Goal: Transaction & Acquisition: Subscribe to service/newsletter

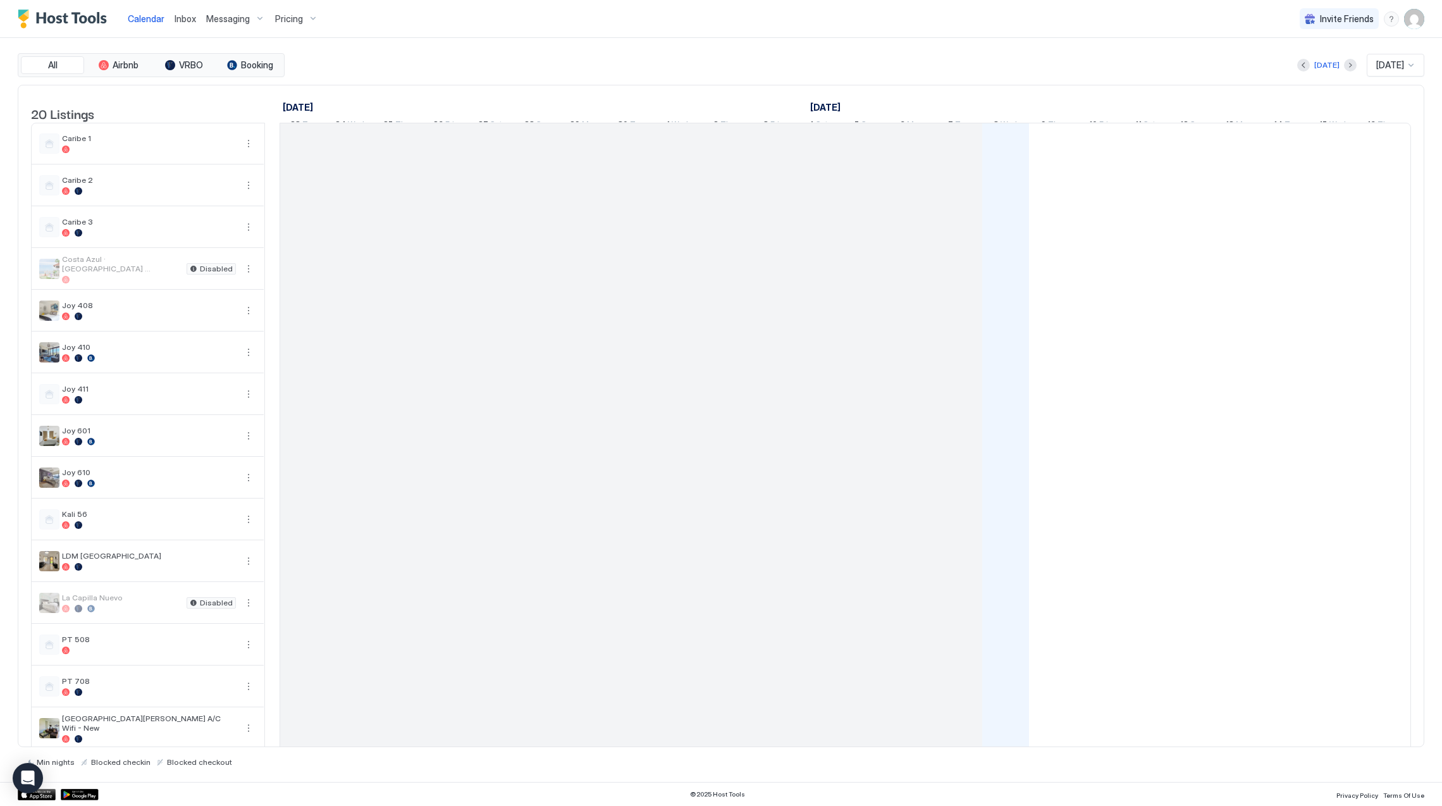
scroll to position [0, 702]
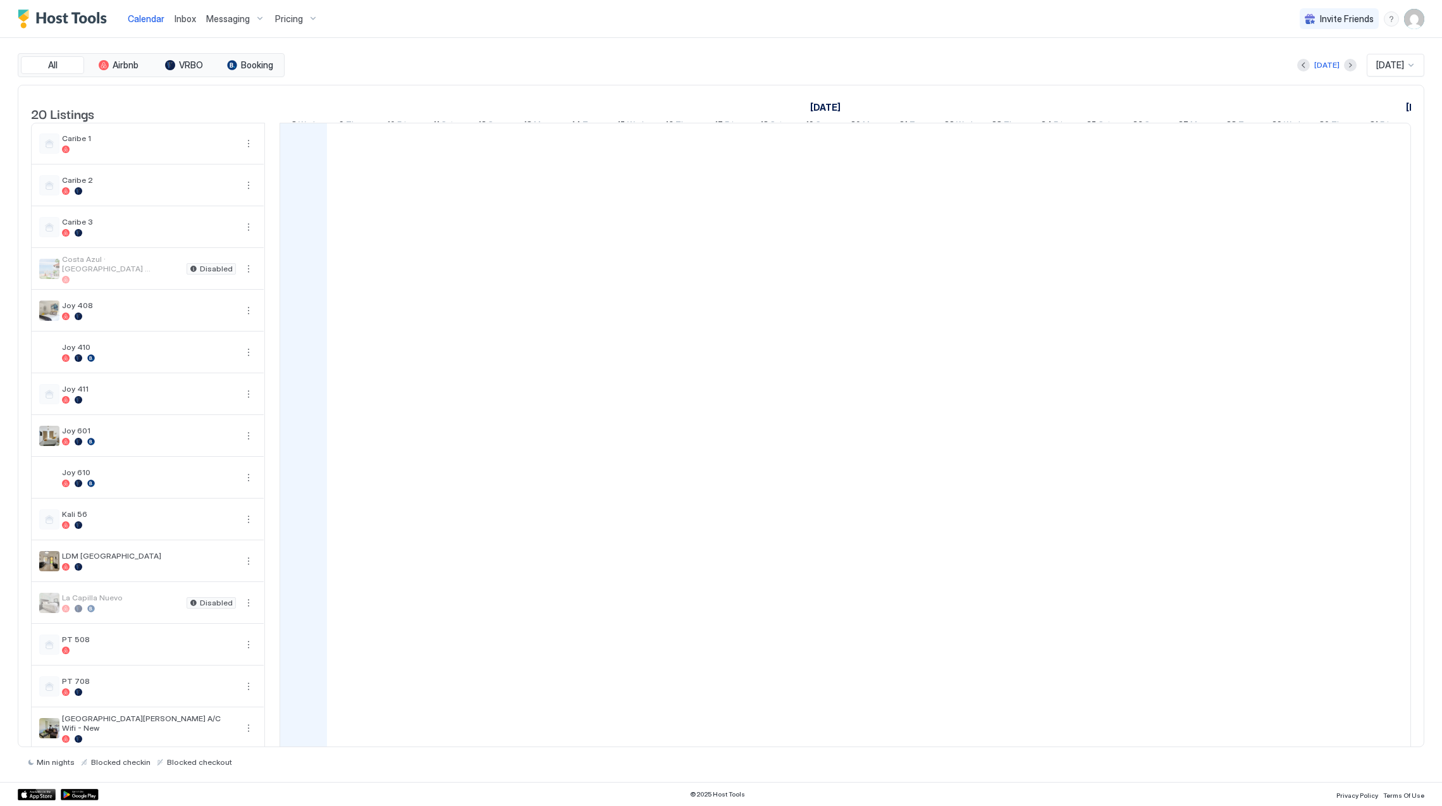
click at [291, 22] on span "Pricing" at bounding box center [289, 18] width 28 height 11
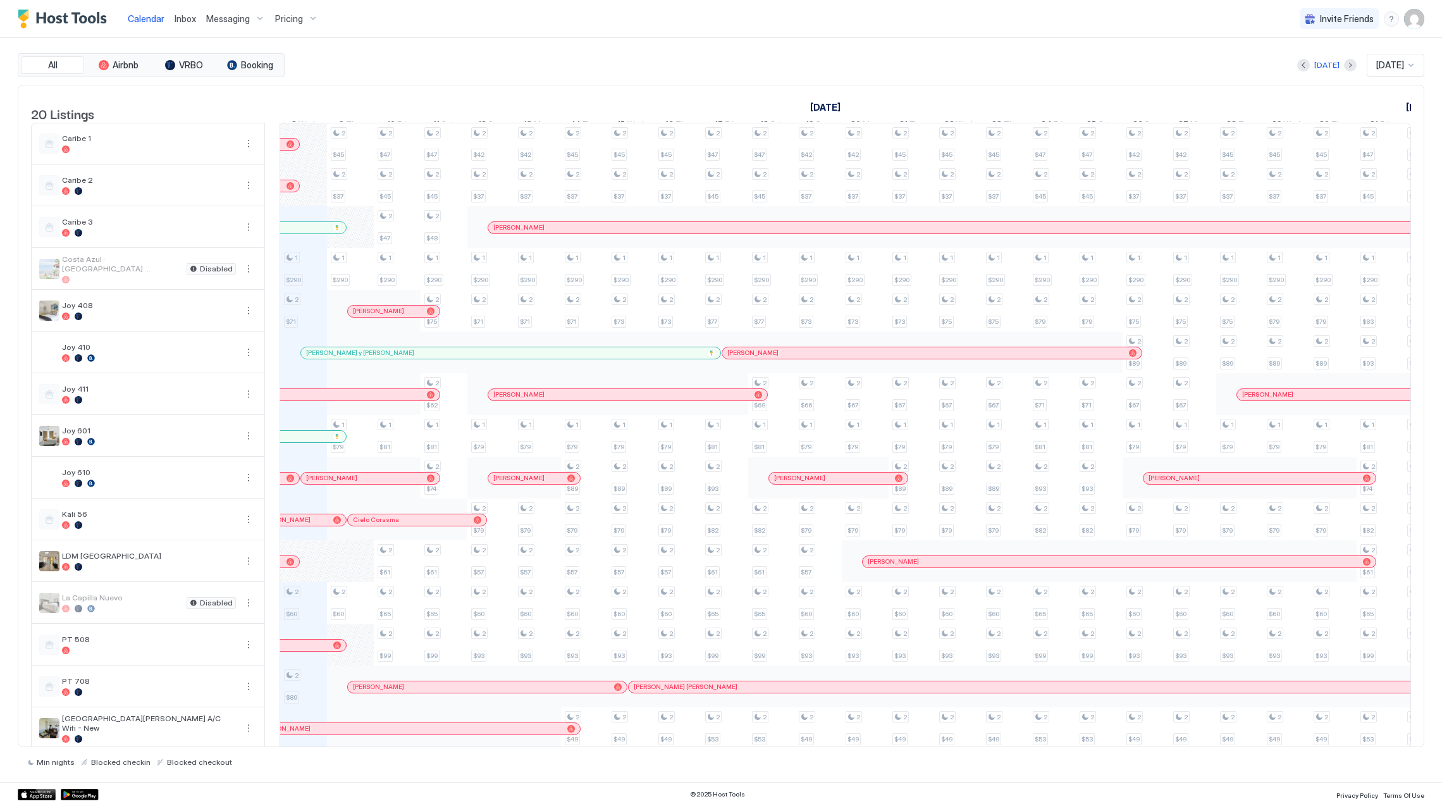
click at [286, 21] on span "Pricing" at bounding box center [289, 18] width 28 height 11
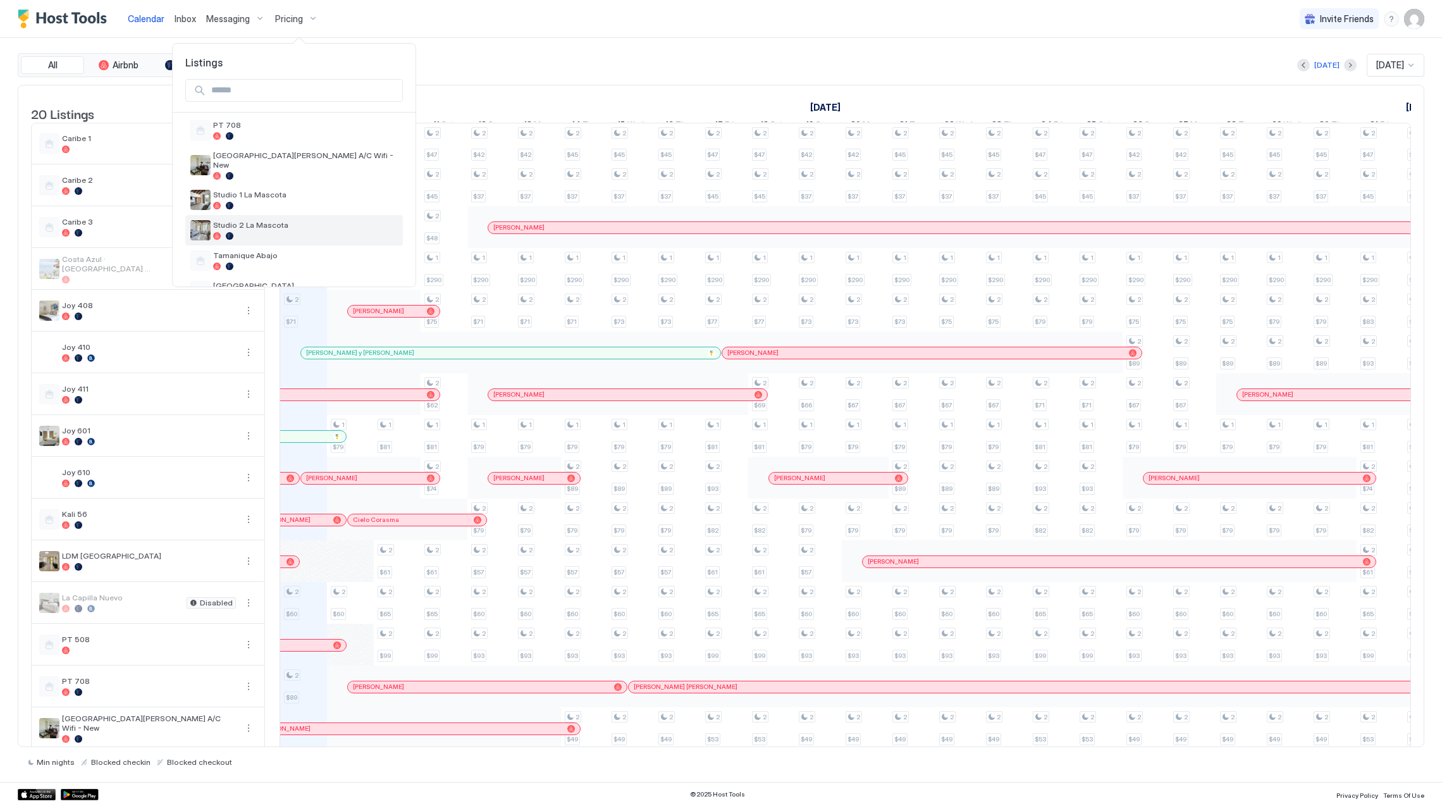
scroll to position [492, 0]
click at [292, 149] on div at bounding box center [305, 153] width 185 height 8
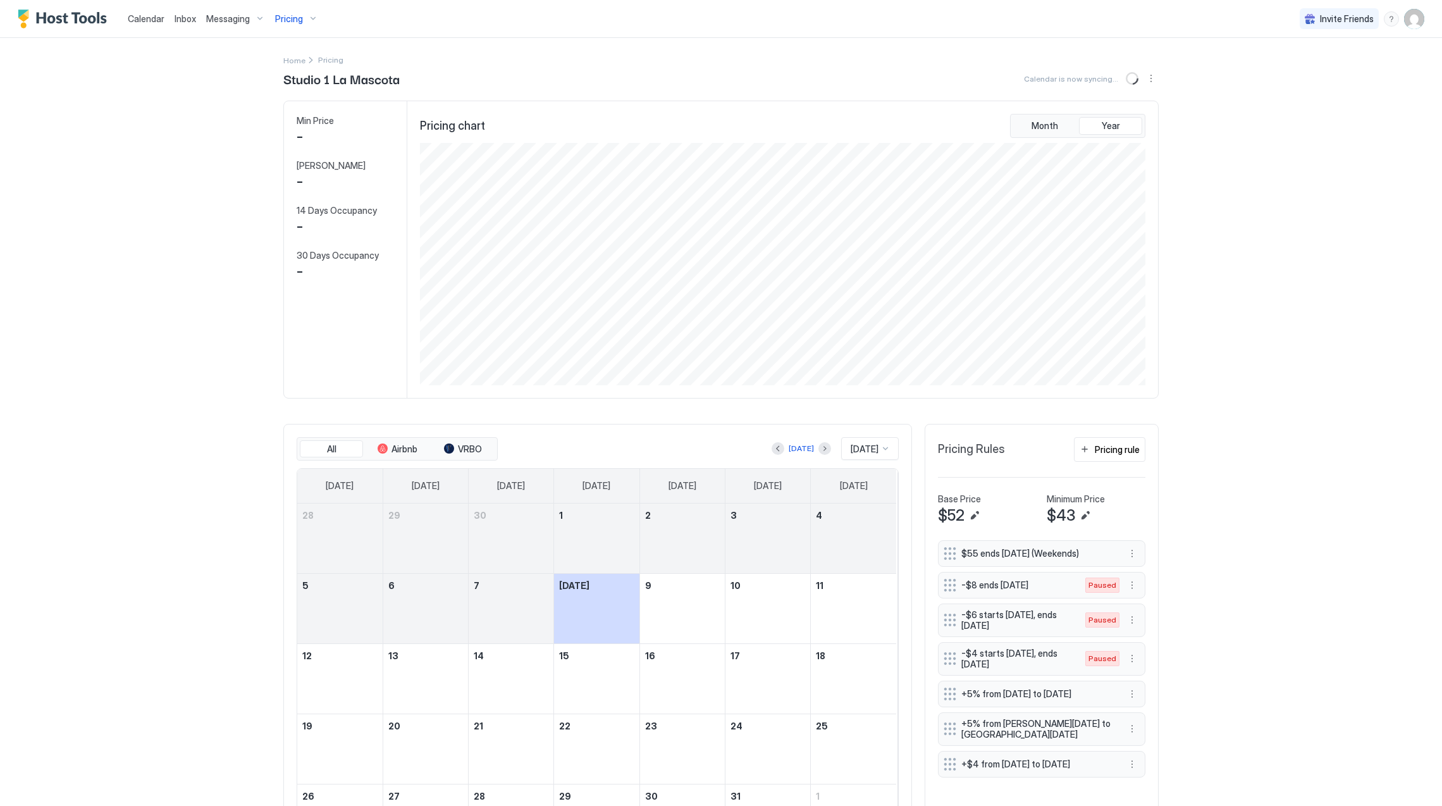
scroll to position [243, 728]
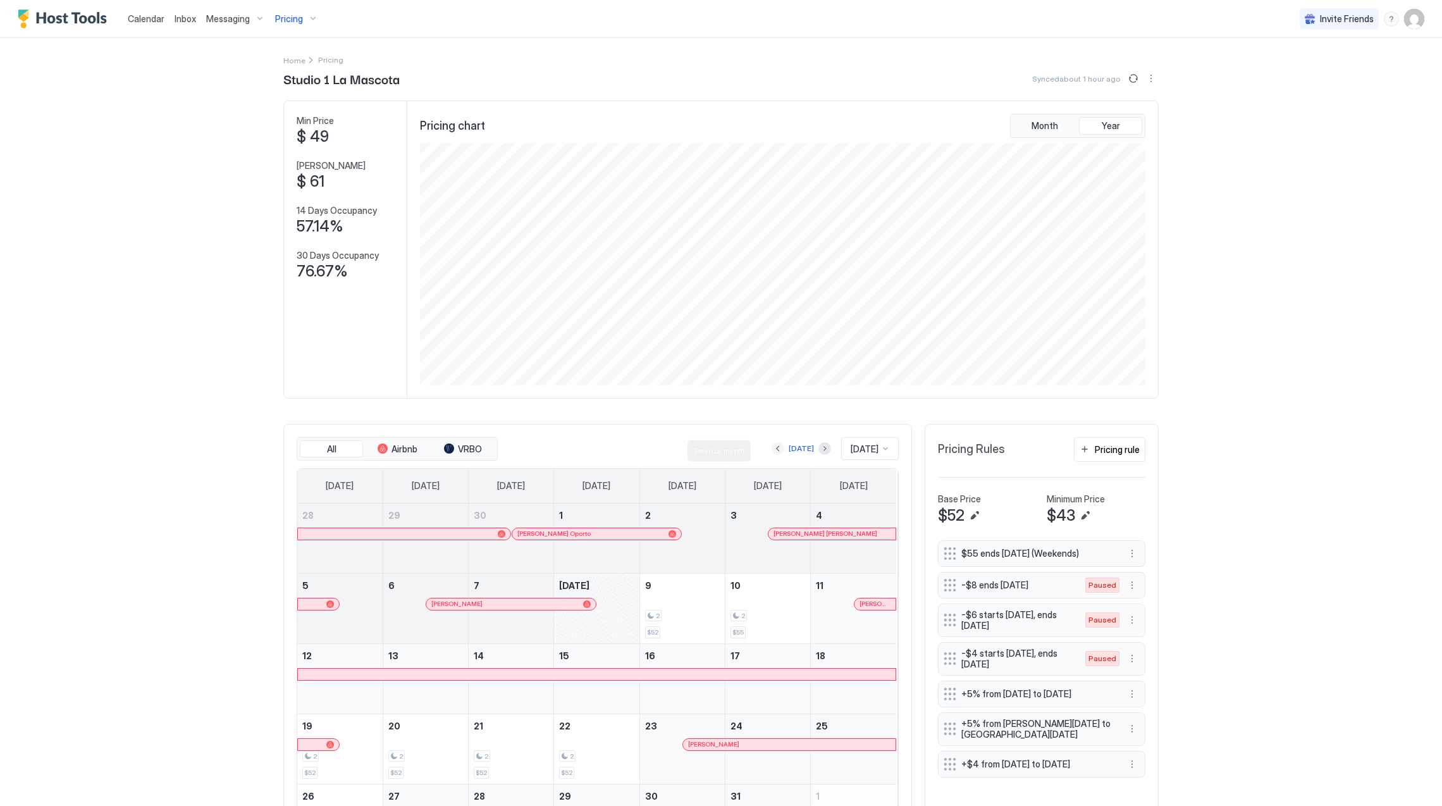
click at [772, 450] on button "Previous month" at bounding box center [778, 448] width 13 height 13
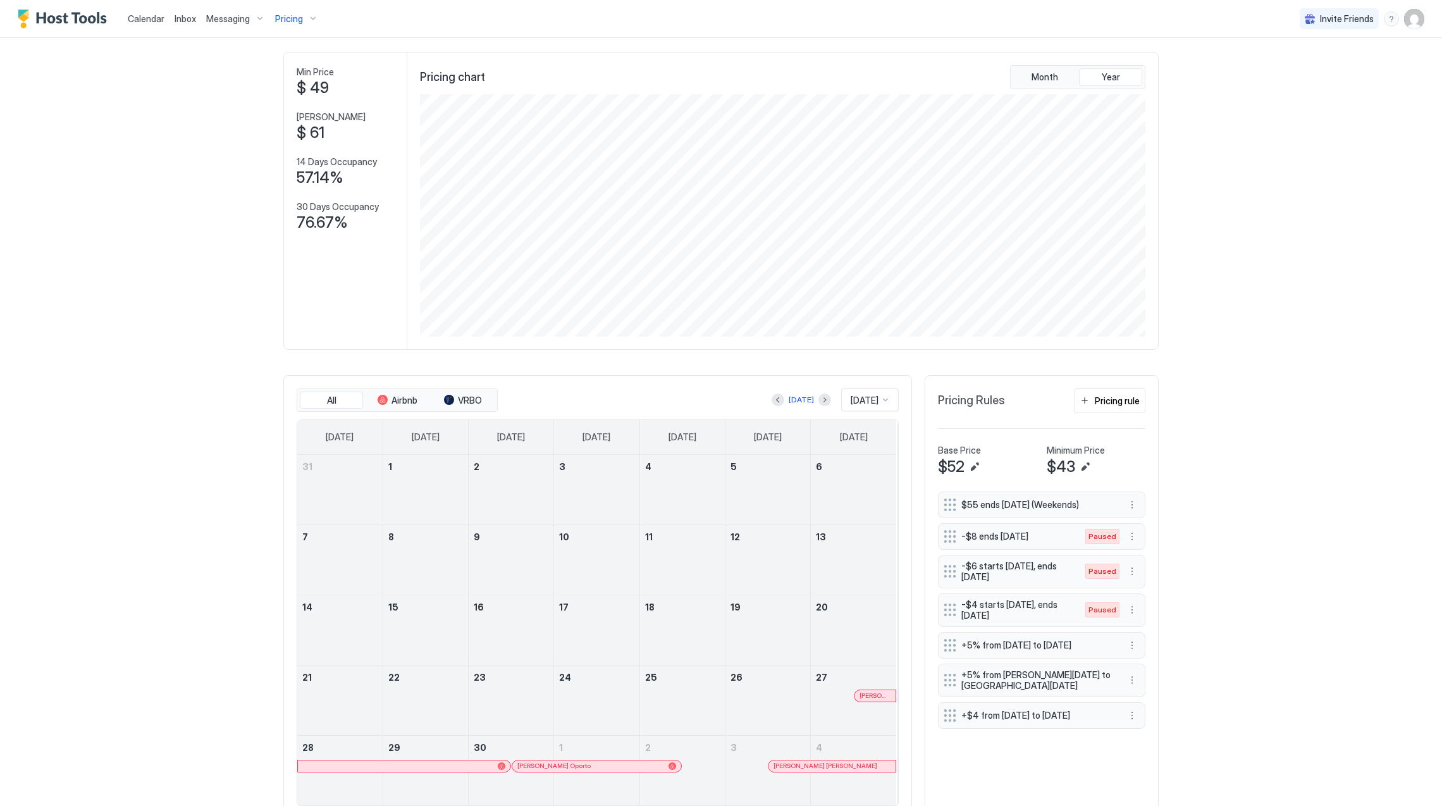
scroll to position [101, 0]
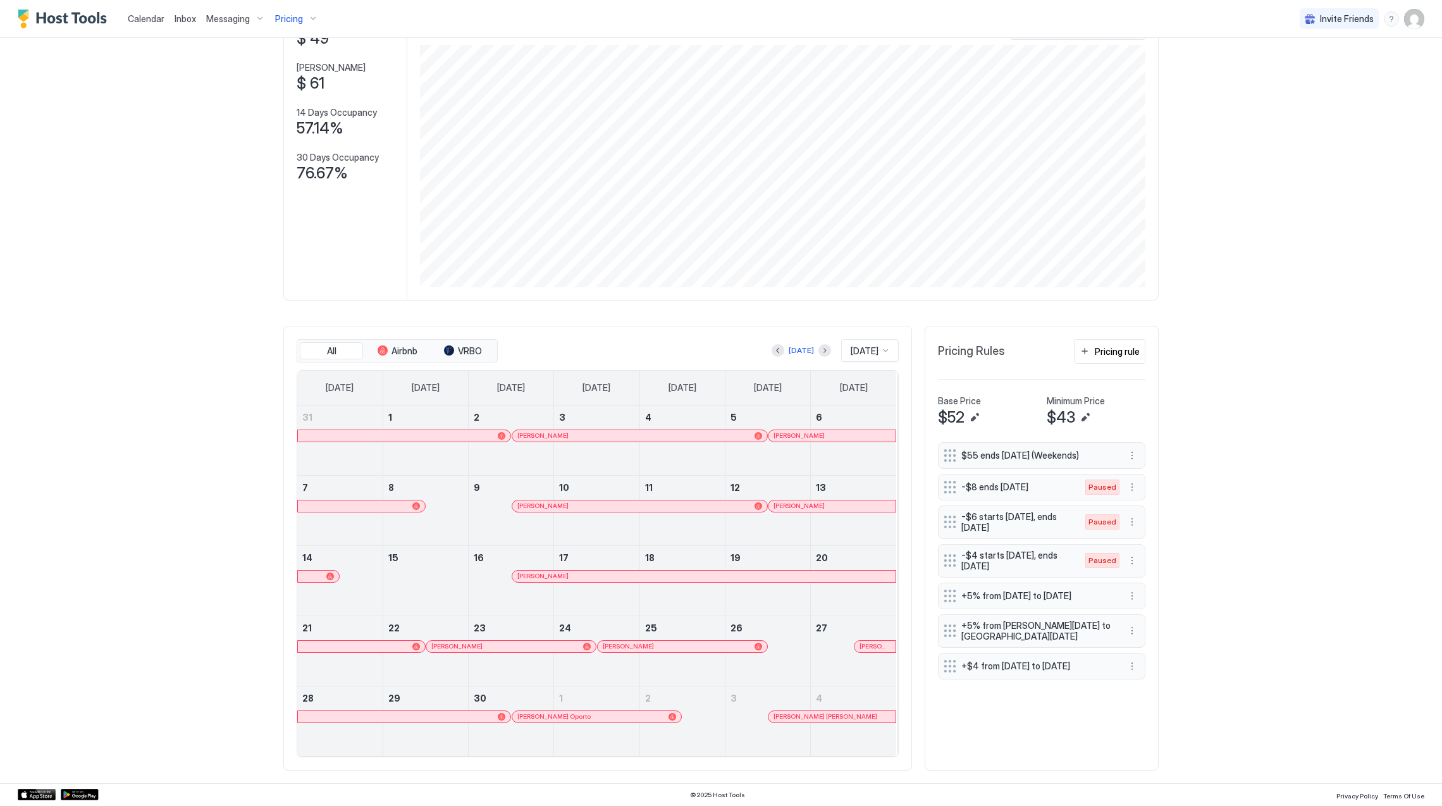
click at [482, 432] on div at bounding box center [404, 436] width 202 height 8
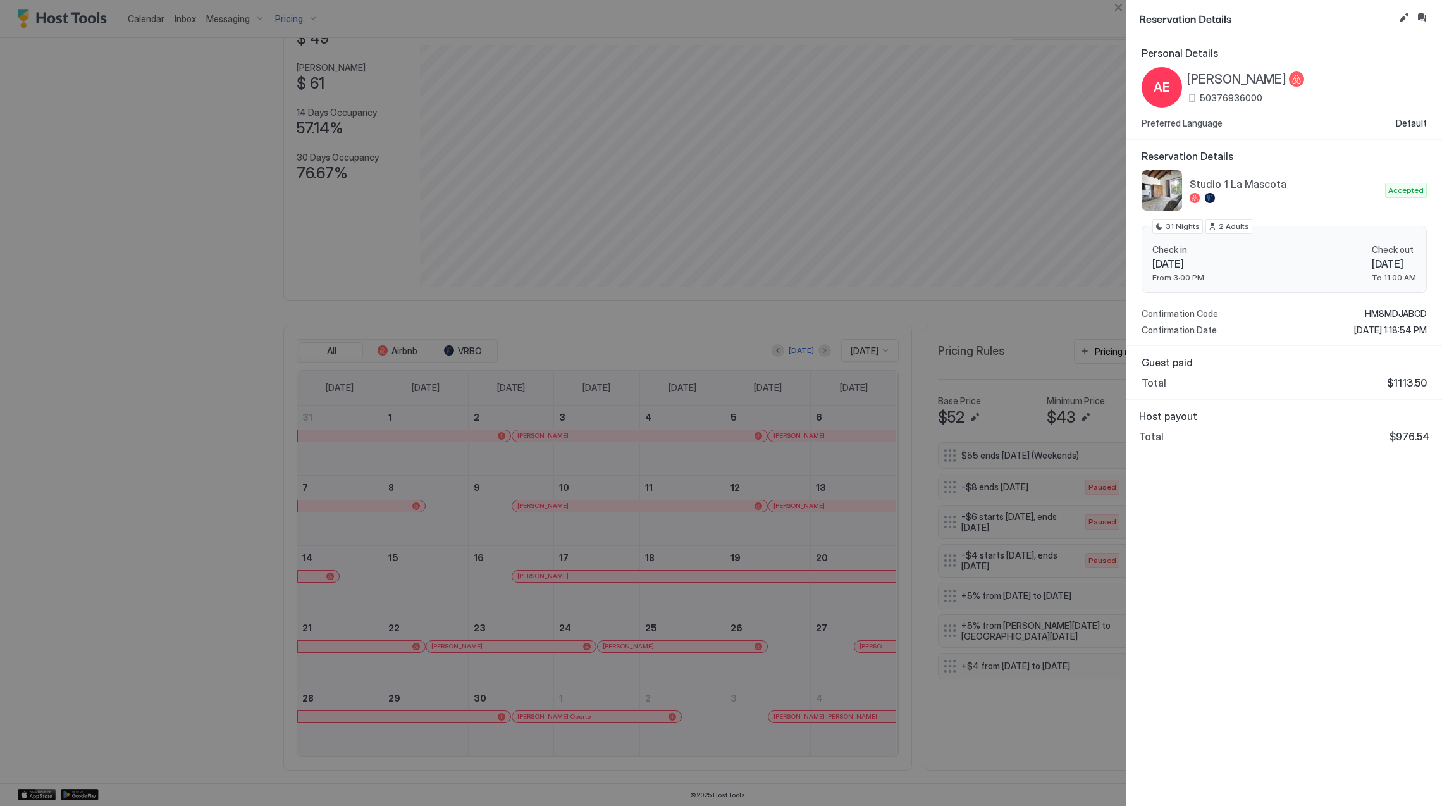
drag, startPoint x: 1096, startPoint y: 415, endPoint x: 1234, endPoint y: 791, distance: 400.3
click at [1234, 791] on div "Personal Details AE [PERSON_NAME] 50376936000 Preferred Language Default Reserv…" at bounding box center [1285, 421] width 316 height 769
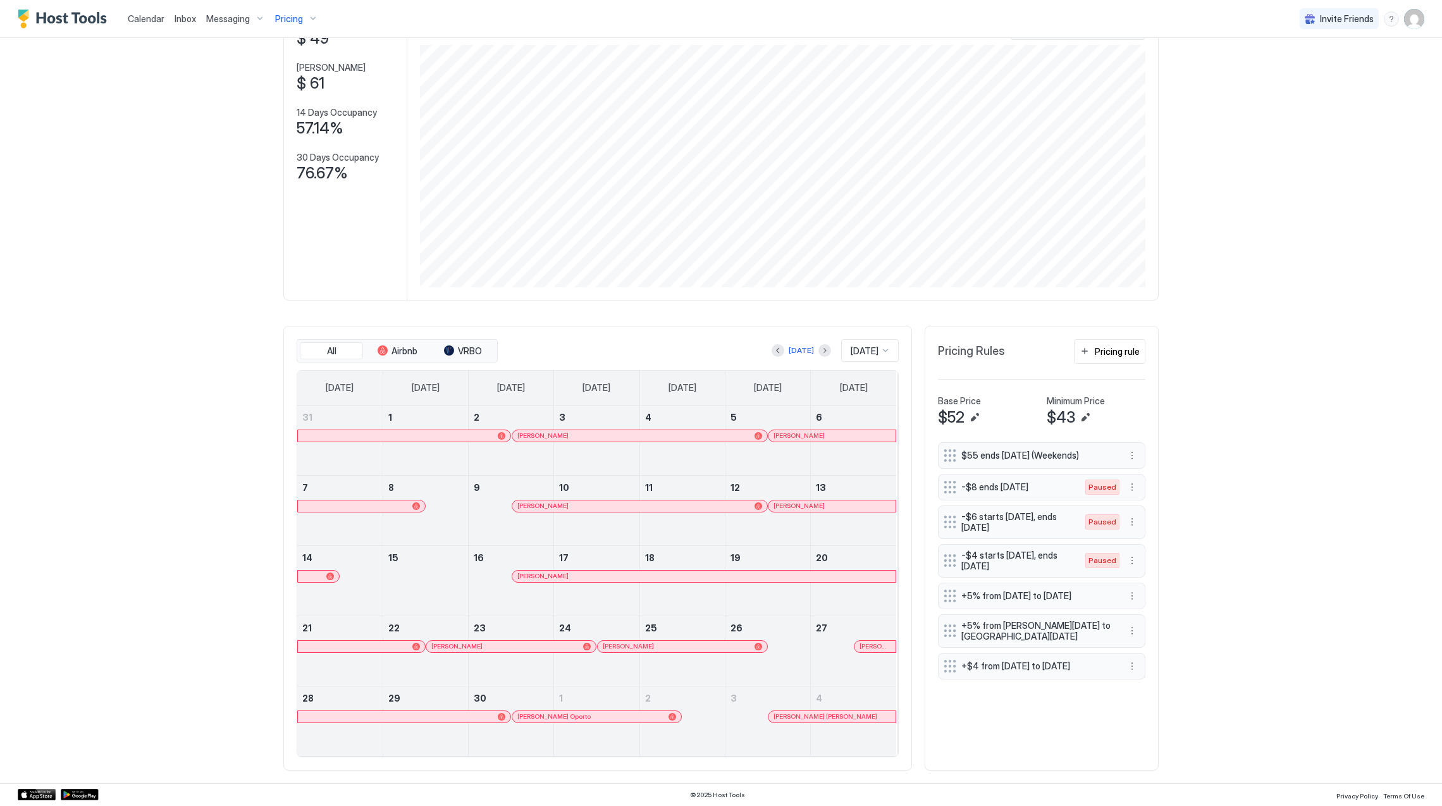
click at [569, 433] on div "[PERSON_NAME]" at bounding box center [634, 435] width 232 height 8
click at [803, 434] on span "[PERSON_NAME]" at bounding box center [799, 435] width 51 height 8
click at [574, 502] on div "[PERSON_NAME]" at bounding box center [634, 506] width 232 height 8
click at [795, 507] on span "[PERSON_NAME]" at bounding box center [799, 506] width 51 height 8
click at [550, 573] on div "[PERSON_NAME]" at bounding box center [705, 576] width 374 height 8
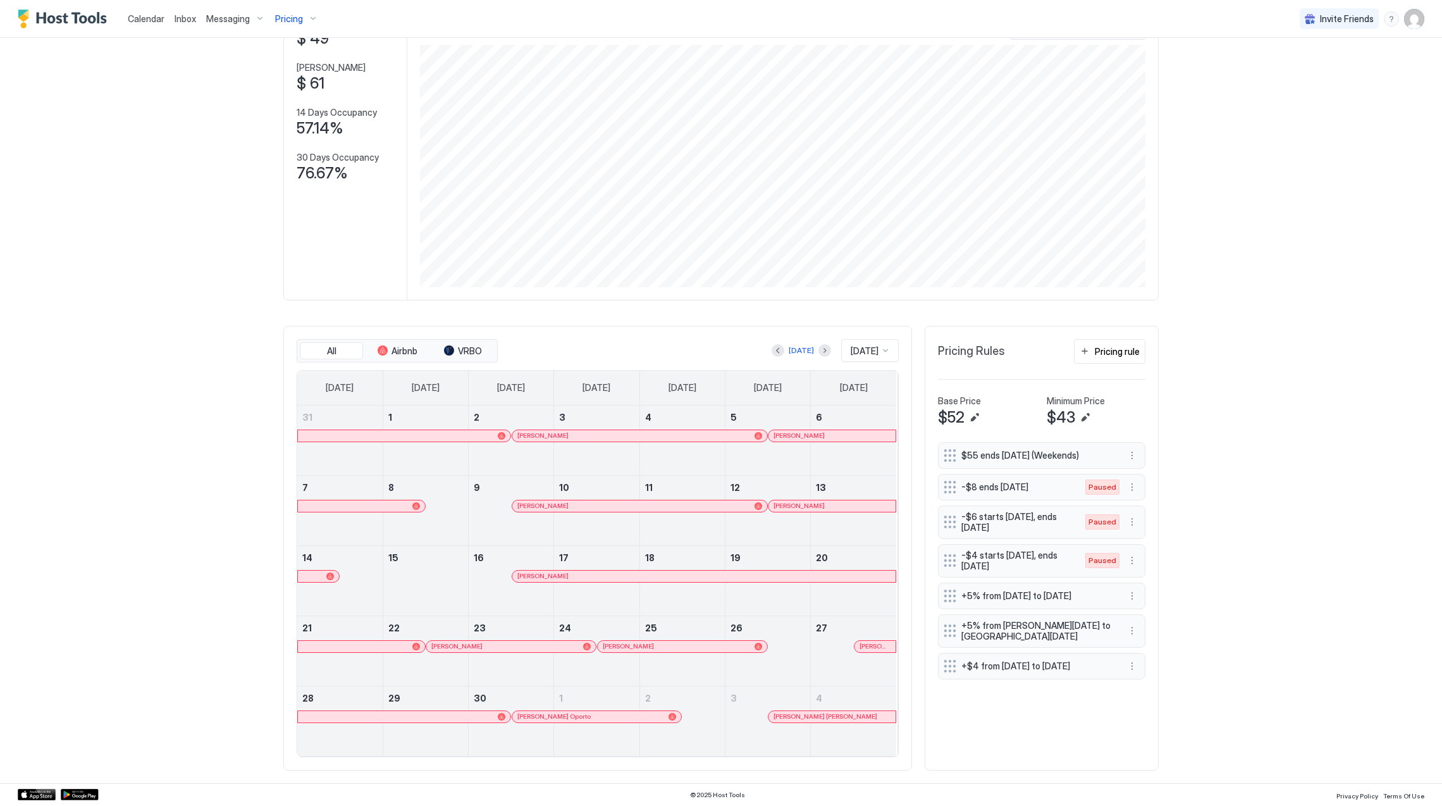
click at [469, 643] on span "[PERSON_NAME]" at bounding box center [456, 646] width 51 height 8
click at [623, 646] on span "[PERSON_NAME]" at bounding box center [628, 646] width 51 height 8
click at [874, 650] on span "[PERSON_NAME]" at bounding box center [875, 646] width 31 height 8
click at [599, 720] on div "[PERSON_NAME] Oporto" at bounding box center [597, 716] width 159 height 8
click at [289, 19] on span "Pricing" at bounding box center [289, 18] width 28 height 11
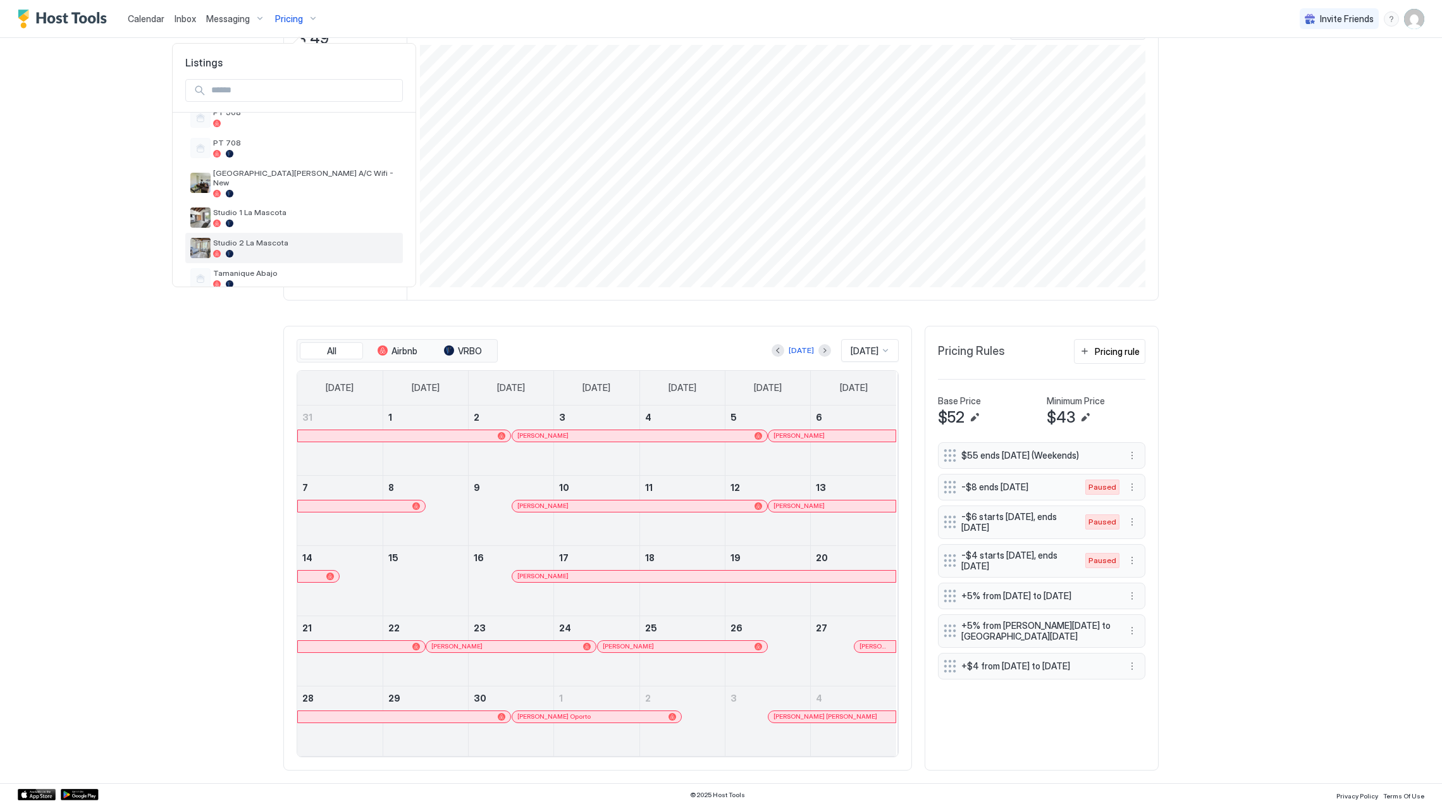
scroll to position [492, 0]
click at [288, 167] on span "Studio 2 La Mascota" at bounding box center [305, 171] width 185 height 9
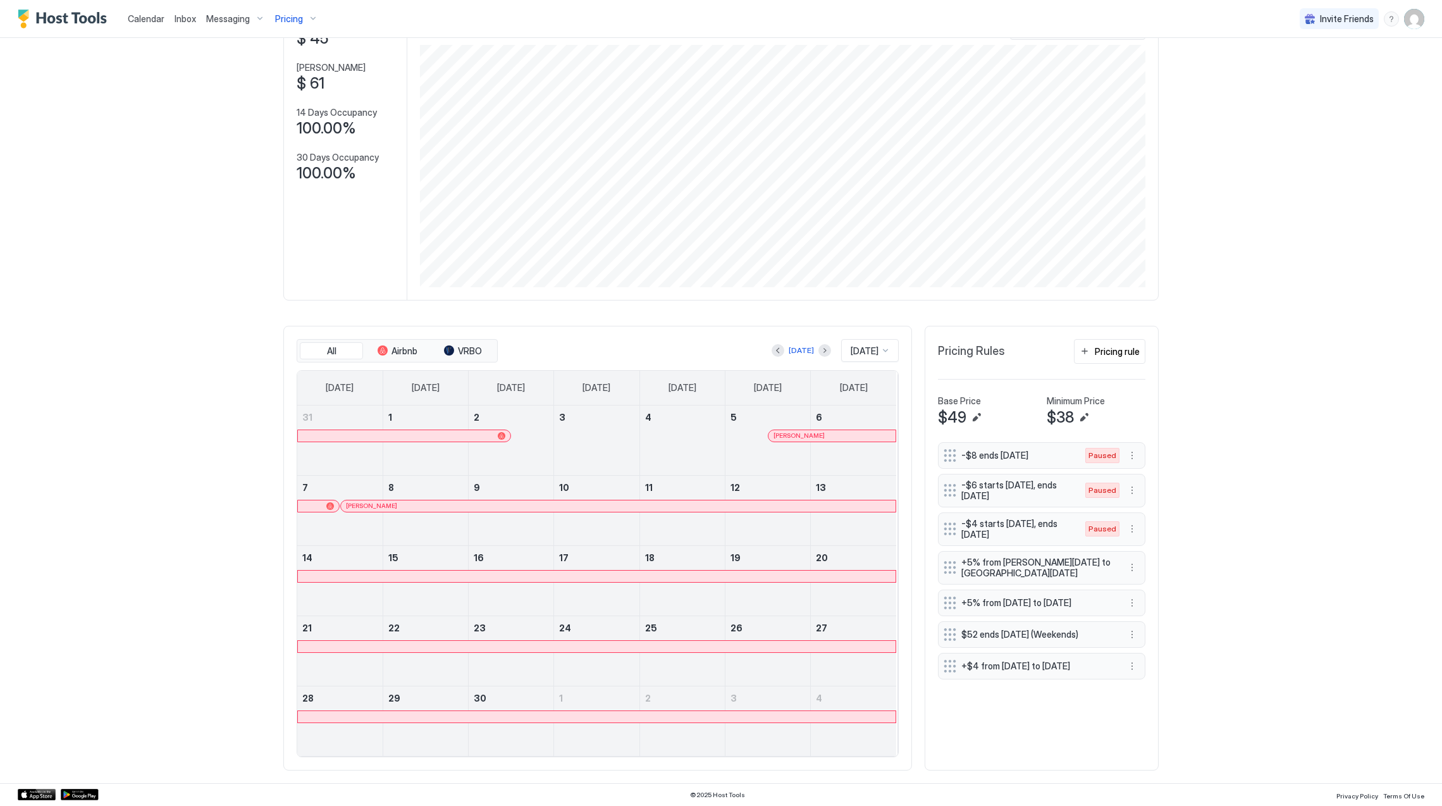
scroll to position [101, 0]
click at [464, 438] on div at bounding box center [404, 436] width 202 height 8
click at [793, 431] on span "[PERSON_NAME]" at bounding box center [799, 435] width 51 height 8
click at [474, 506] on div "[PERSON_NAME]" at bounding box center [618, 506] width 545 height 8
